Goal: Task Accomplishment & Management: Manage account settings

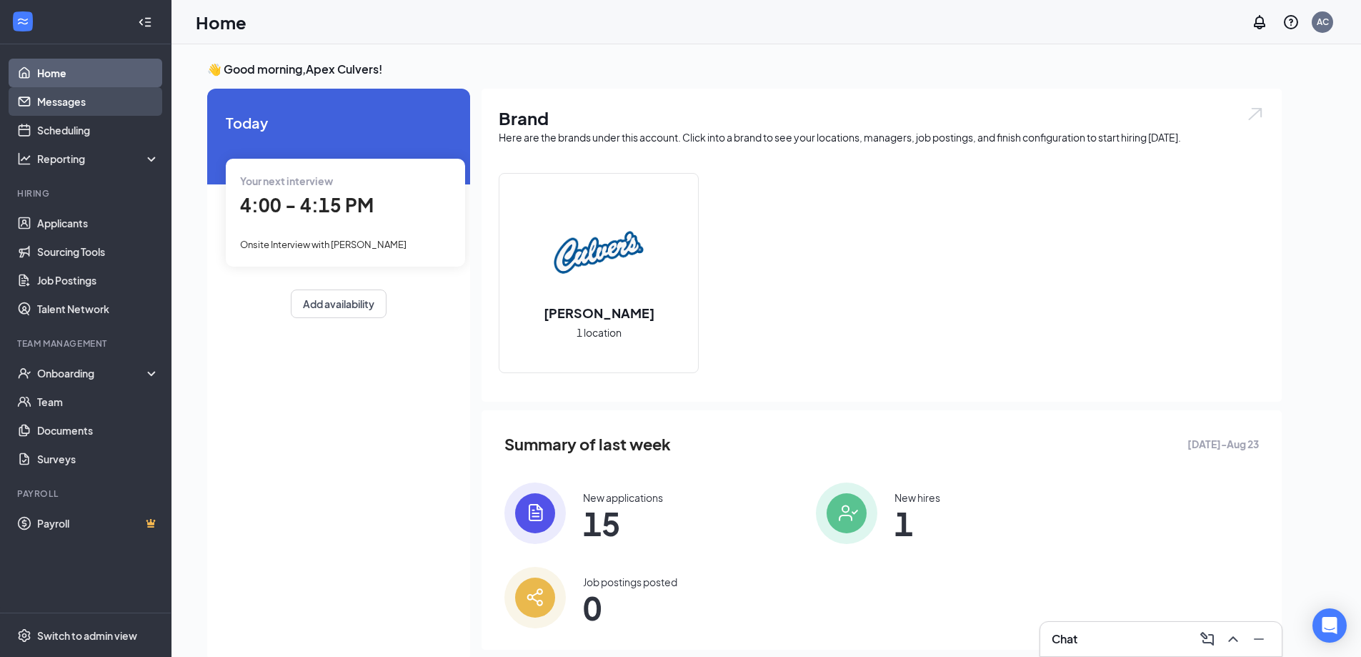
click at [66, 104] on link "Messages" at bounding box center [98, 101] width 122 height 29
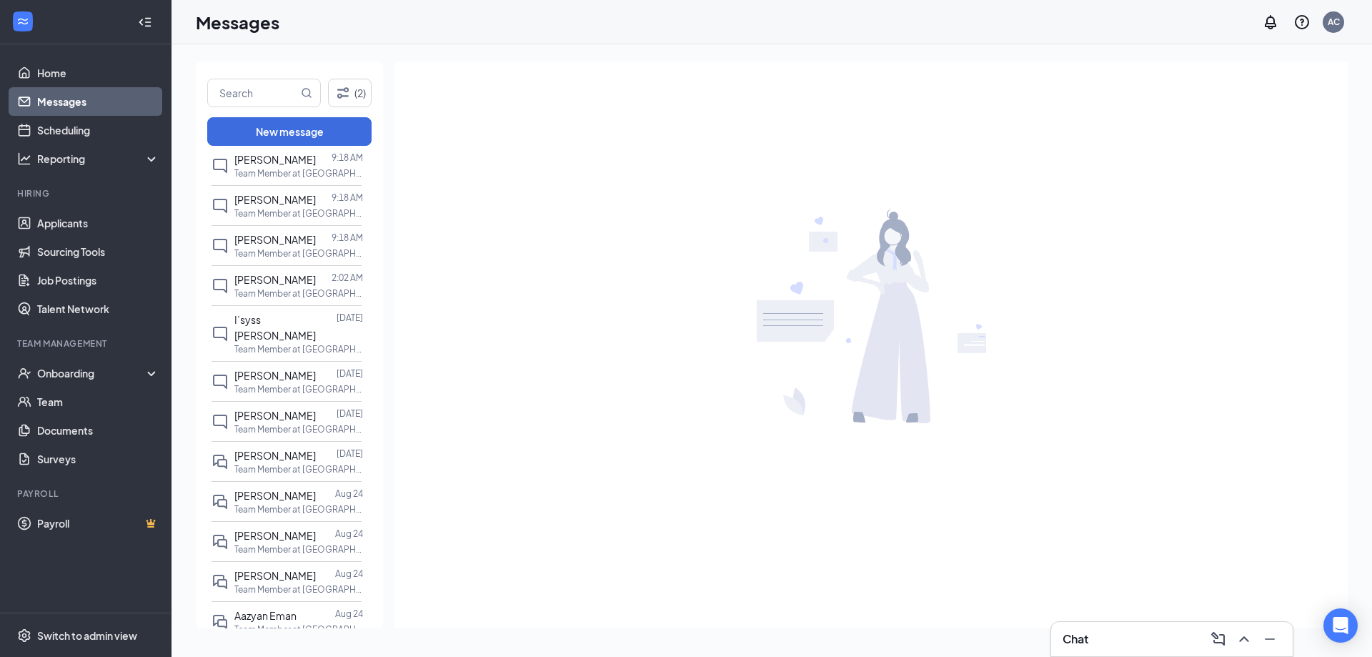
scroll to position [286, 0]
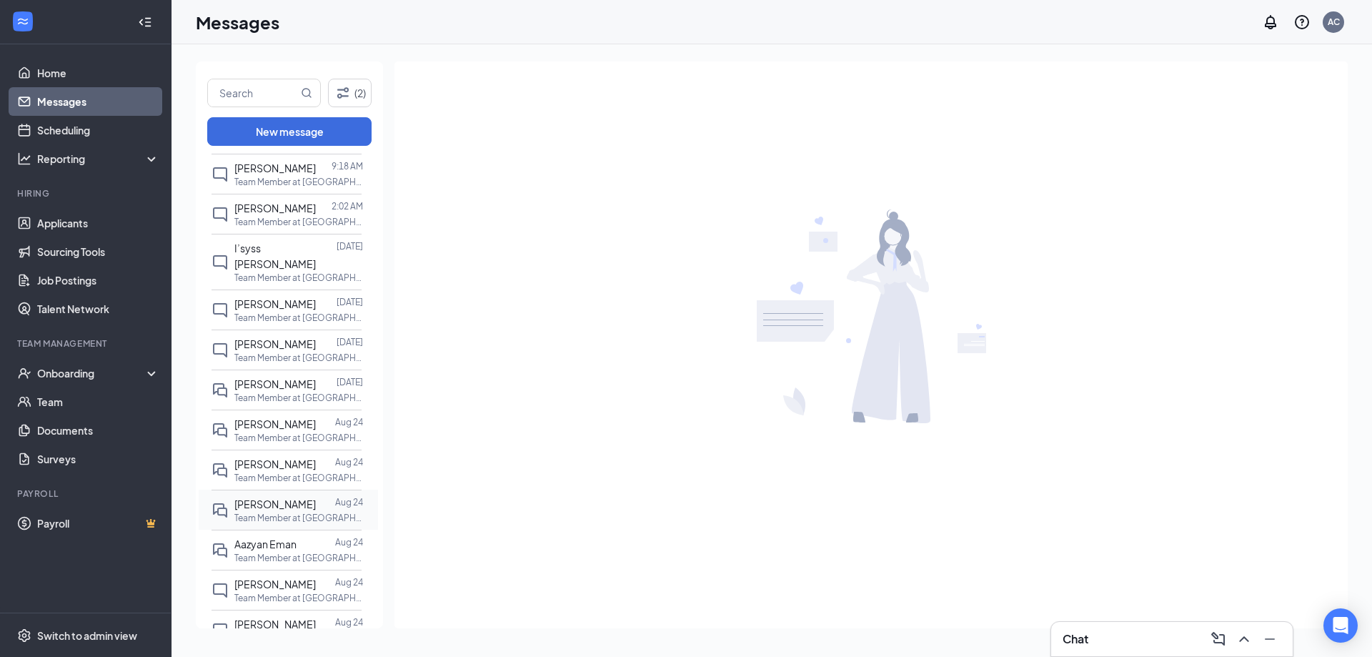
click at [281, 497] on span "[PERSON_NAME]" at bounding box center [274, 503] width 81 height 13
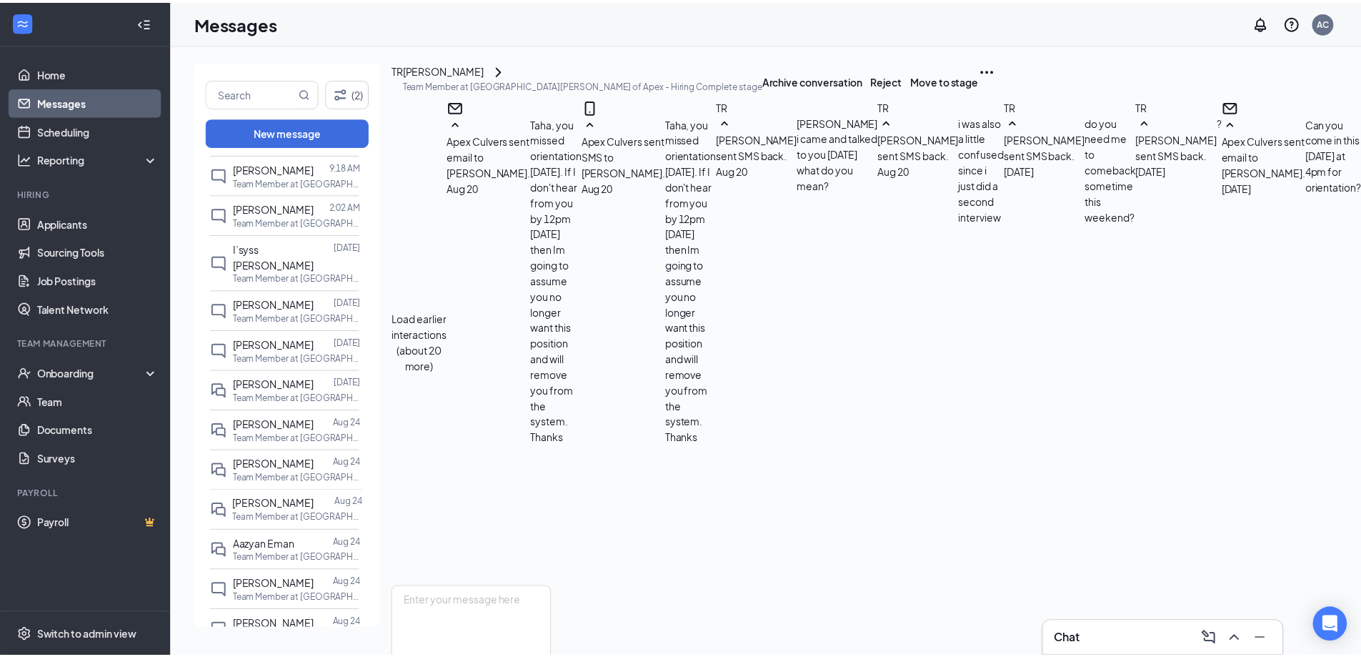
scroll to position [557, 0]
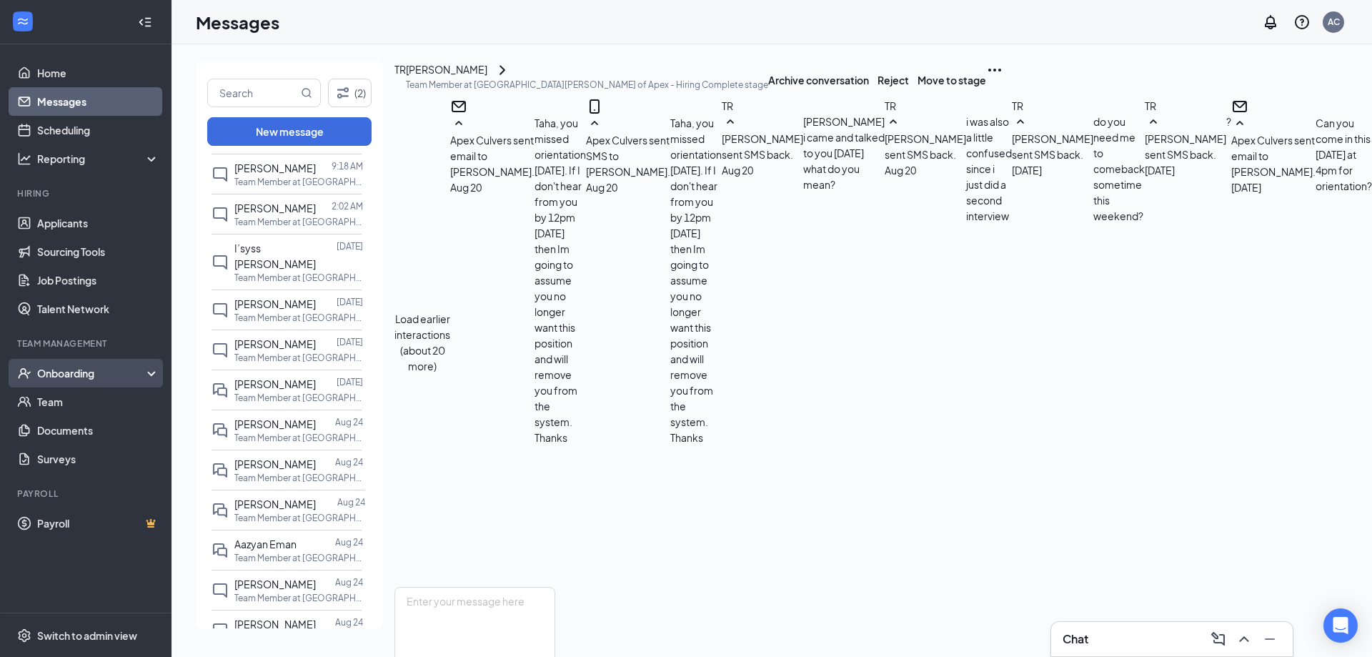
click at [102, 374] on div "Onboarding" at bounding box center [92, 373] width 110 height 14
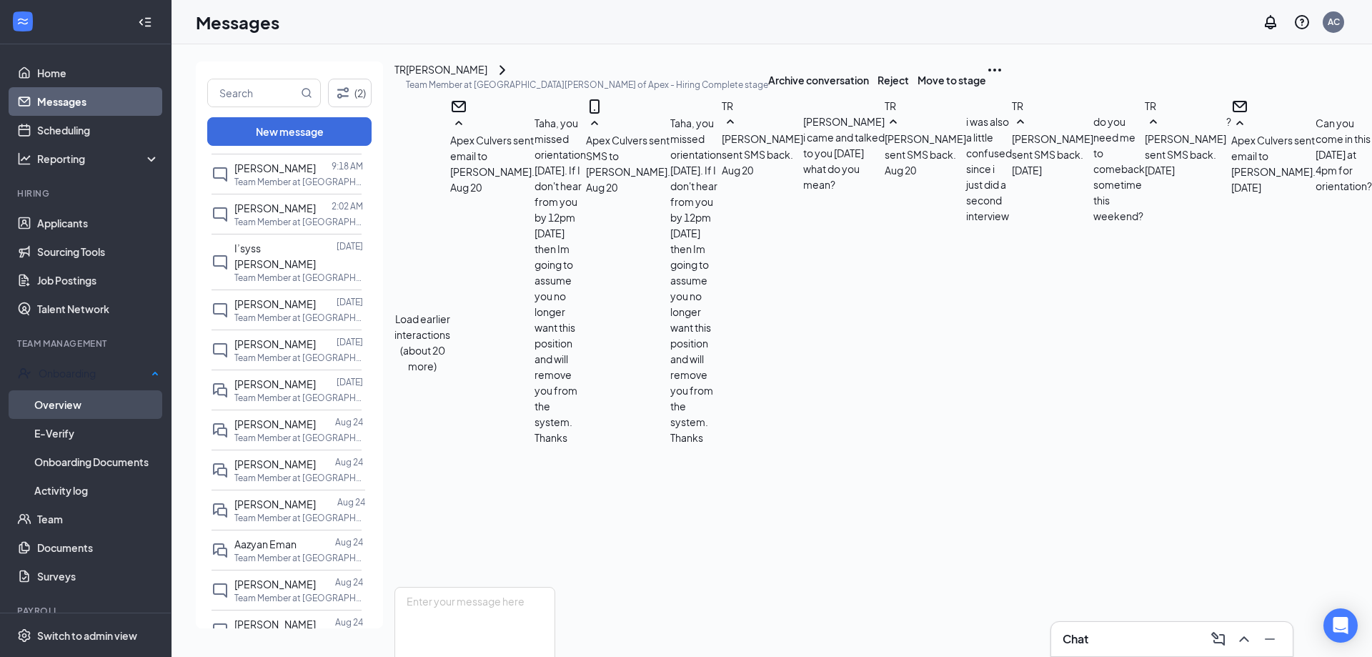
click at [89, 398] on link "Overview" at bounding box center [96, 404] width 125 height 29
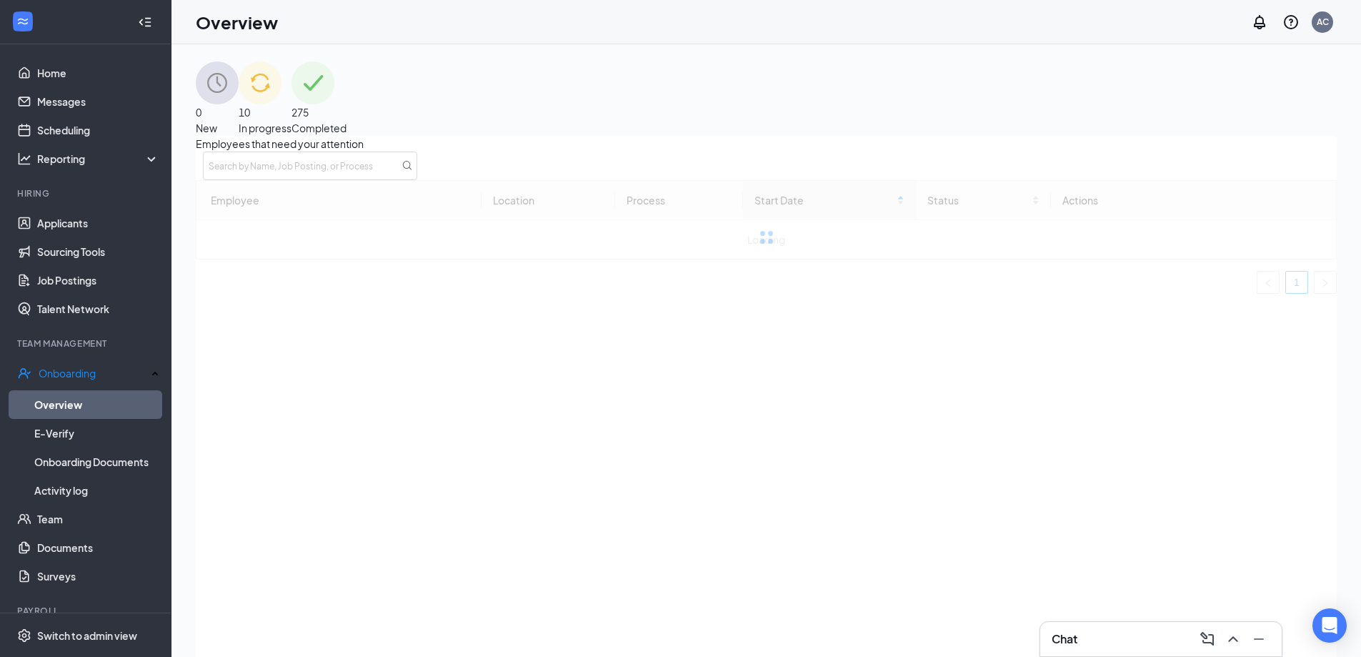
click at [292, 115] on div "10 In progress" at bounding box center [265, 98] width 53 height 74
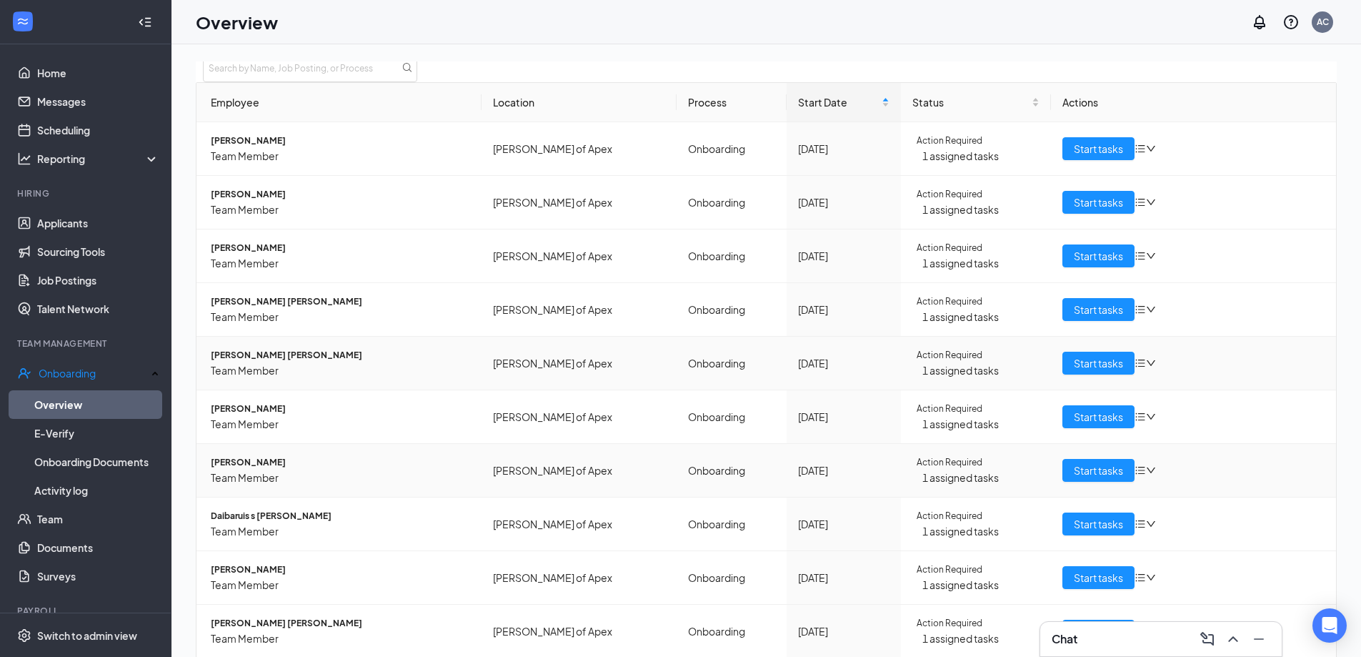
scroll to position [155, 0]
